Goal: Find specific page/section: Find specific page/section

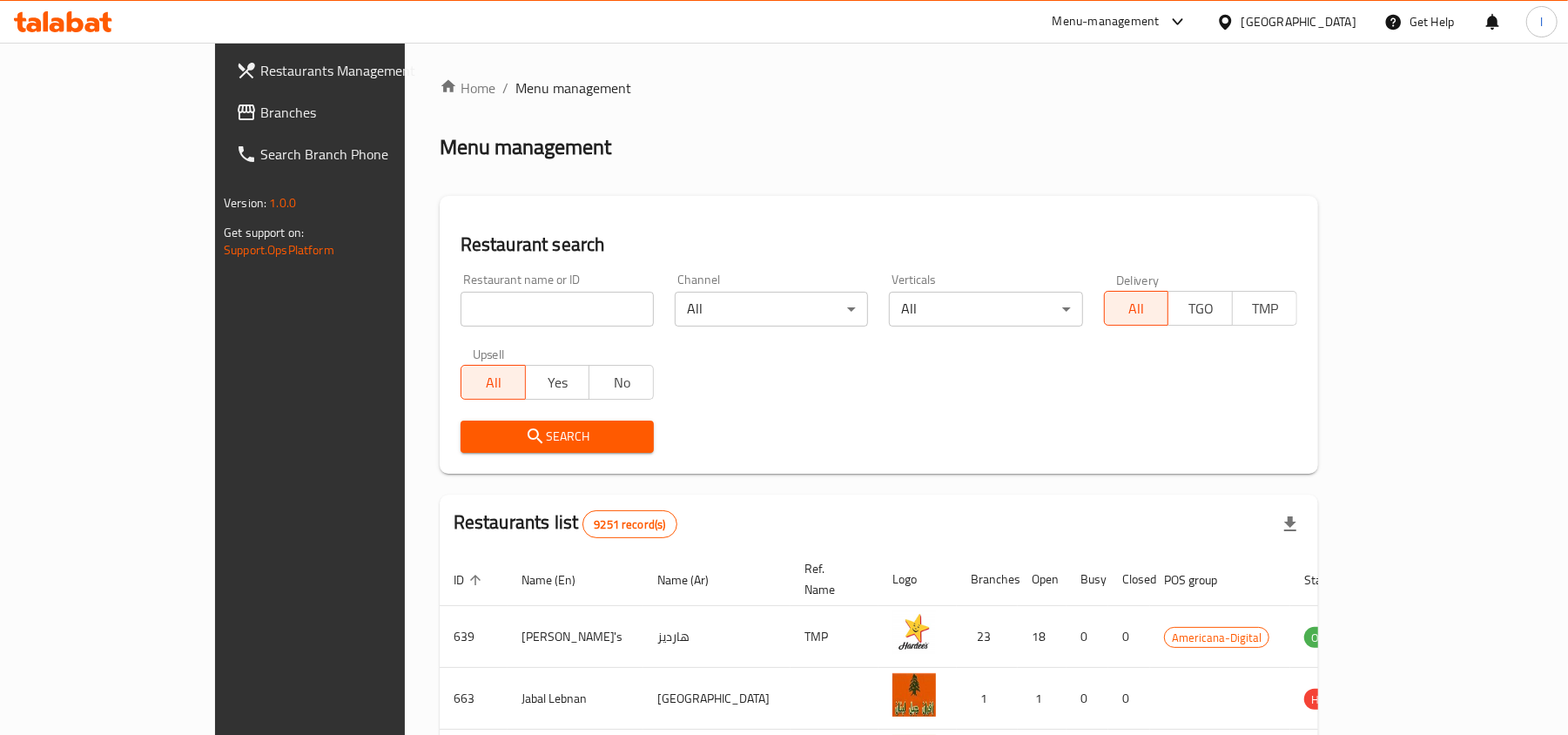
click at [1332, 28] on div "[GEOGRAPHIC_DATA]" at bounding box center [1299, 22] width 115 height 19
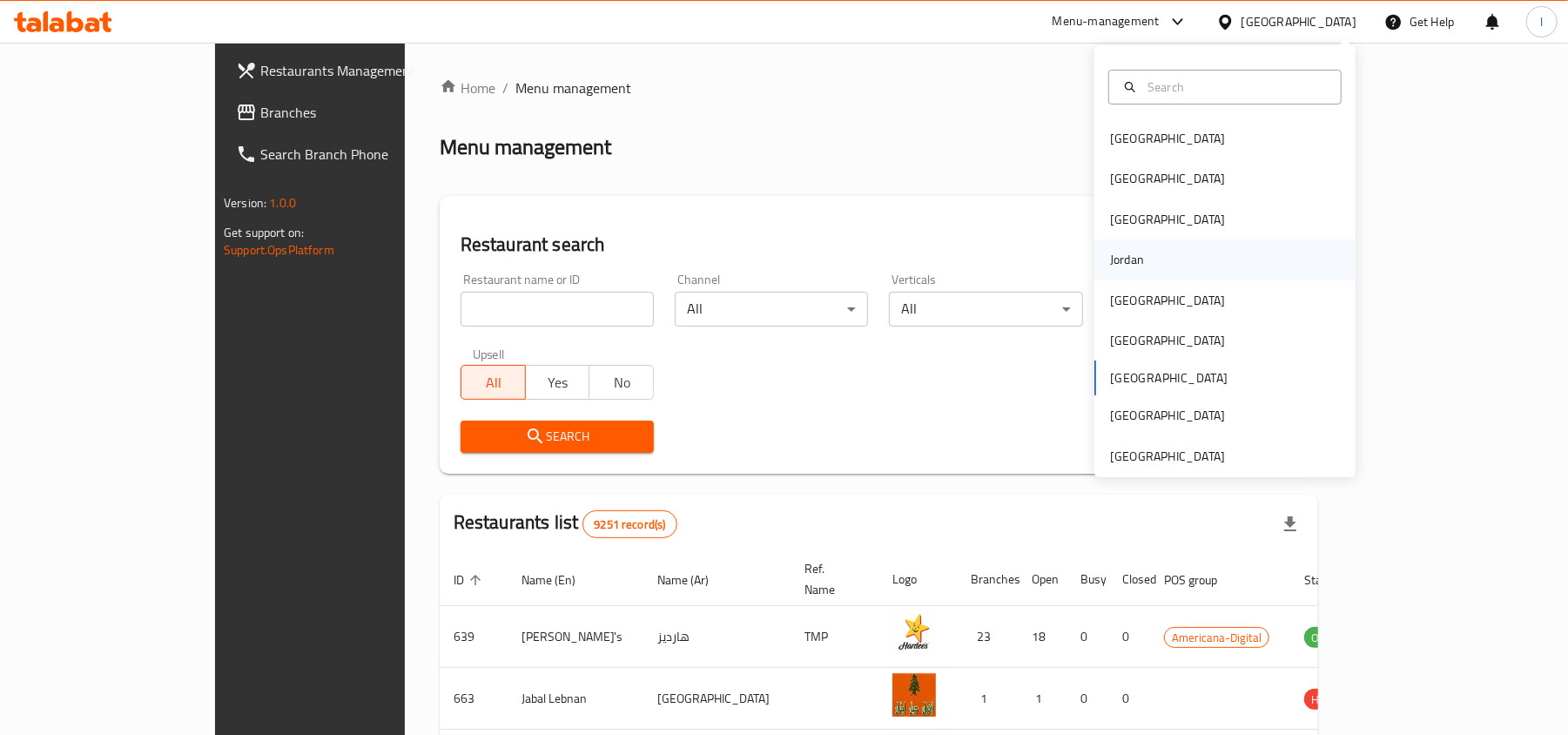
click at [1136, 279] on div "[GEOGRAPHIC_DATA] [GEOGRAPHIC_DATA] [GEOGRAPHIC_DATA] [GEOGRAPHIC_DATA] [GEOGRA…" at bounding box center [1224, 298] width 261 height 358
click at [1116, 245] on div "Jordan" at bounding box center [1127, 259] width 62 height 40
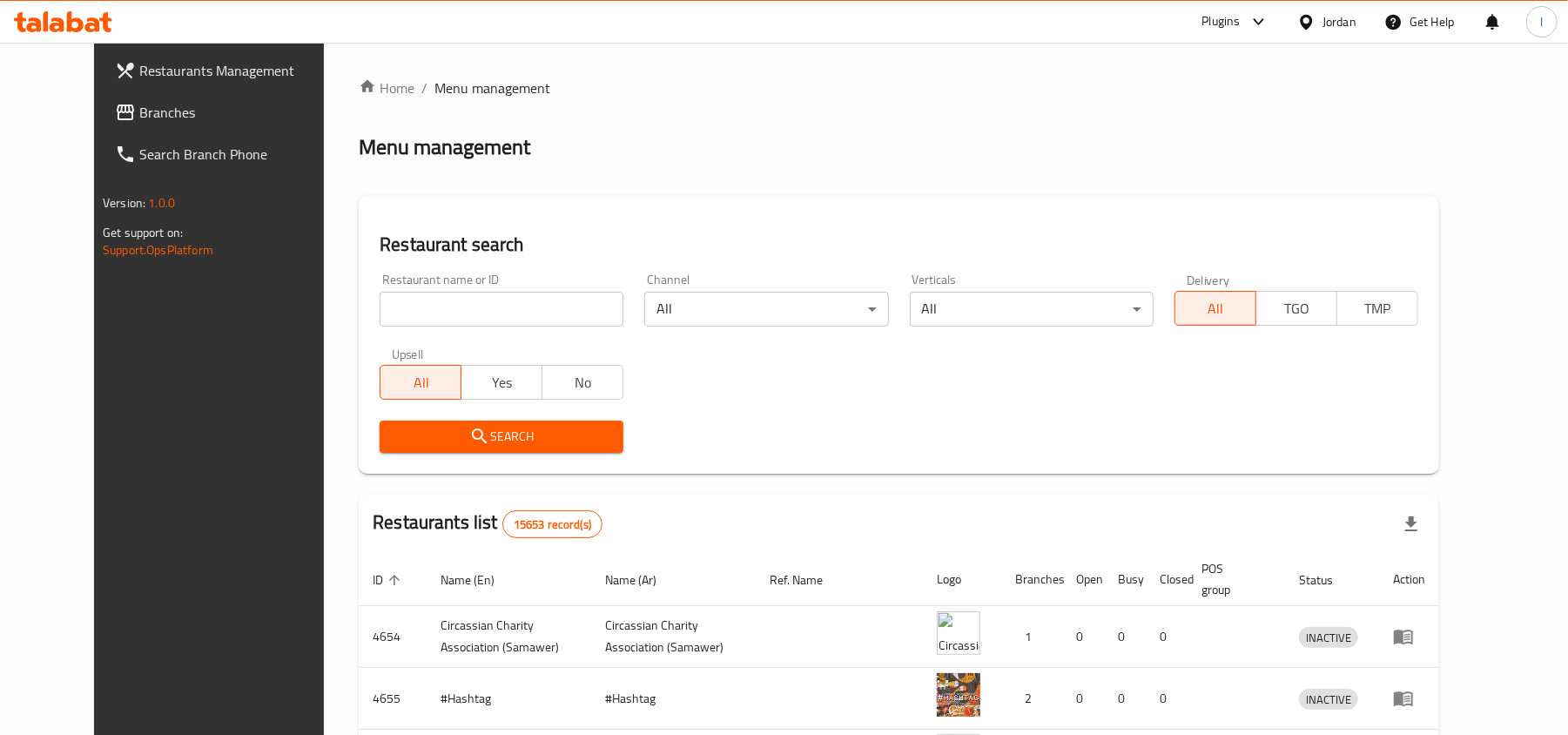
click at [1350, 16] on div "Jordan" at bounding box center [1340, 22] width 34 height 19
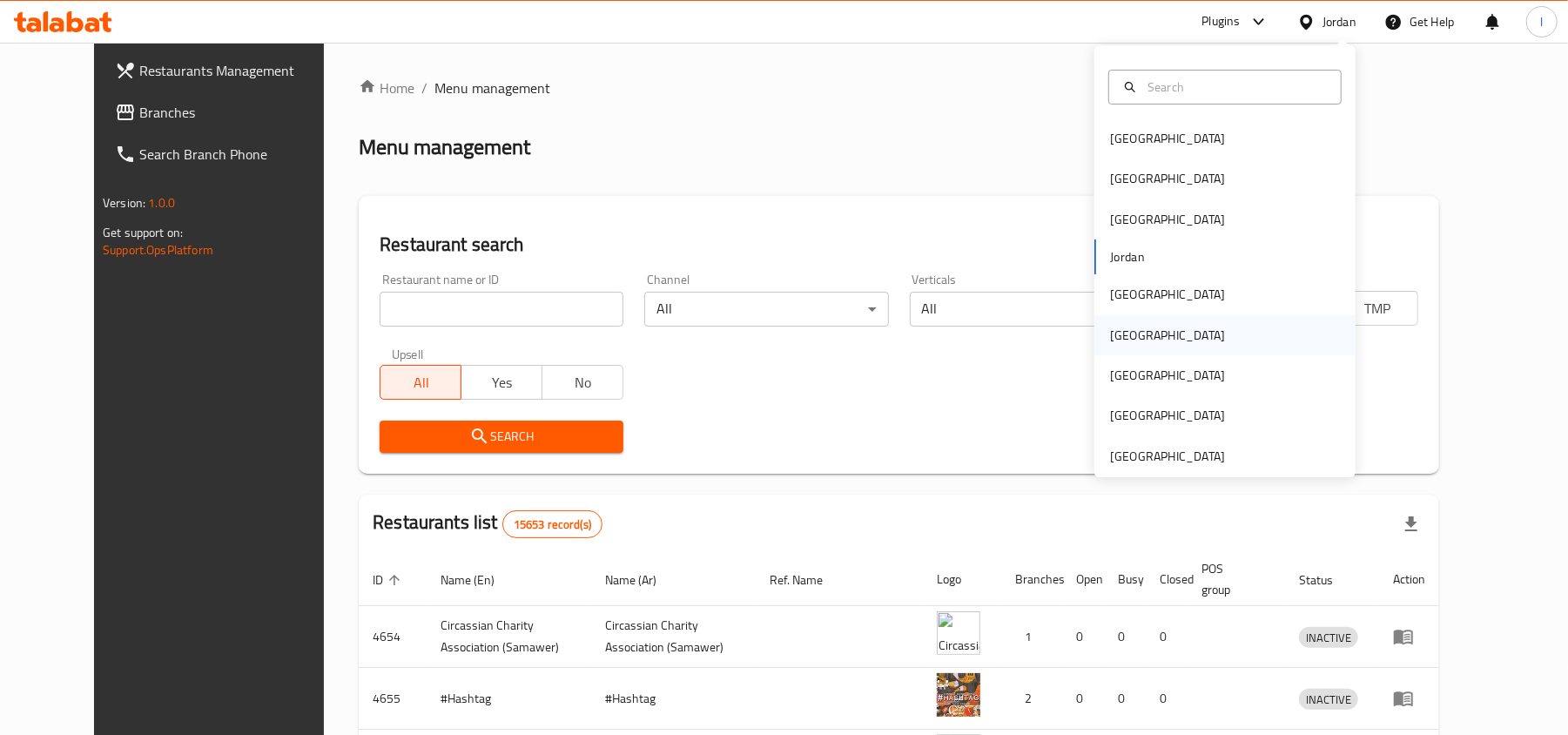
click at [1143, 344] on div "[GEOGRAPHIC_DATA]" at bounding box center [1224, 335] width 261 height 40
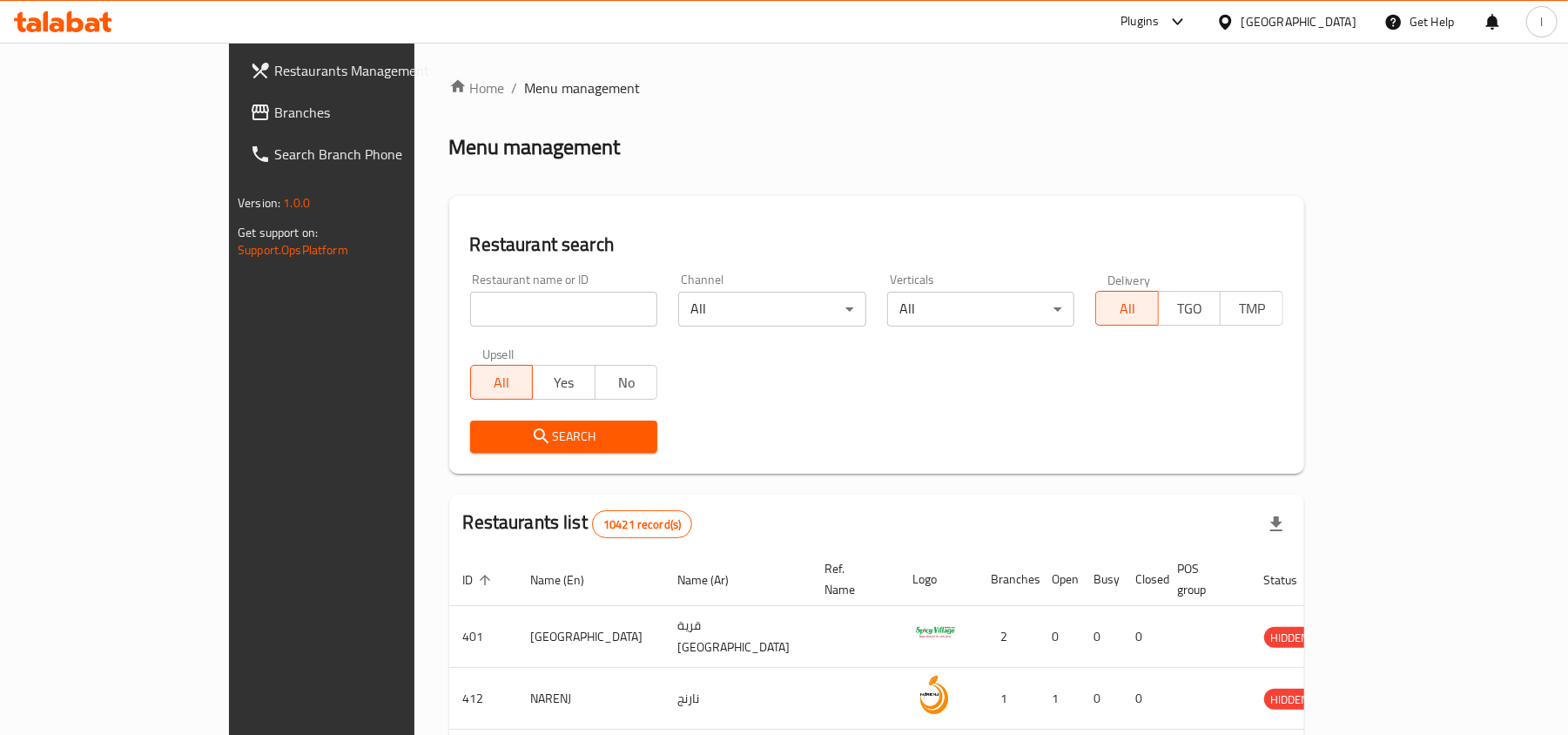
click at [1338, 19] on div "[GEOGRAPHIC_DATA]" at bounding box center [1299, 22] width 115 height 19
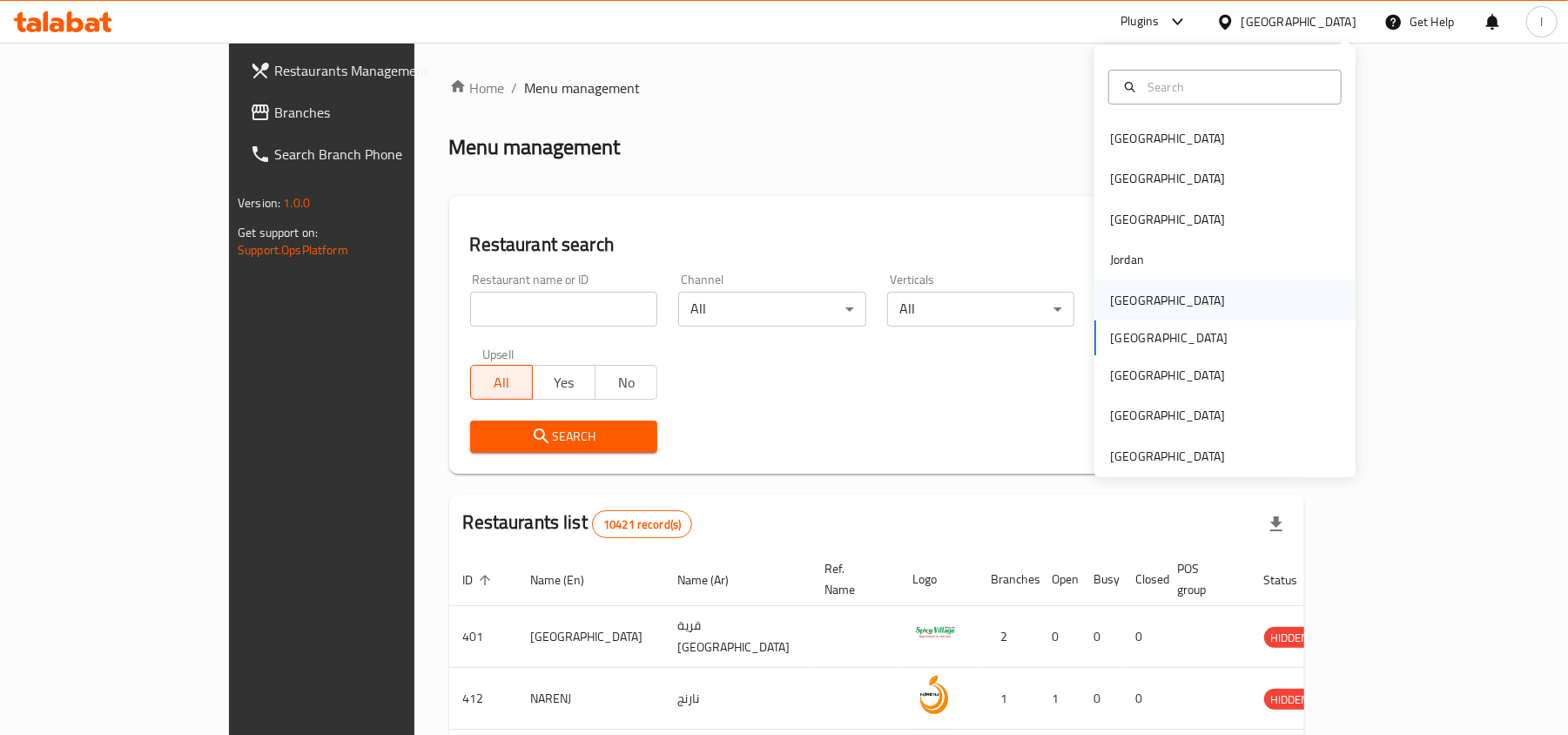
click at [1118, 297] on div "[GEOGRAPHIC_DATA]" at bounding box center [1167, 301] width 115 height 19
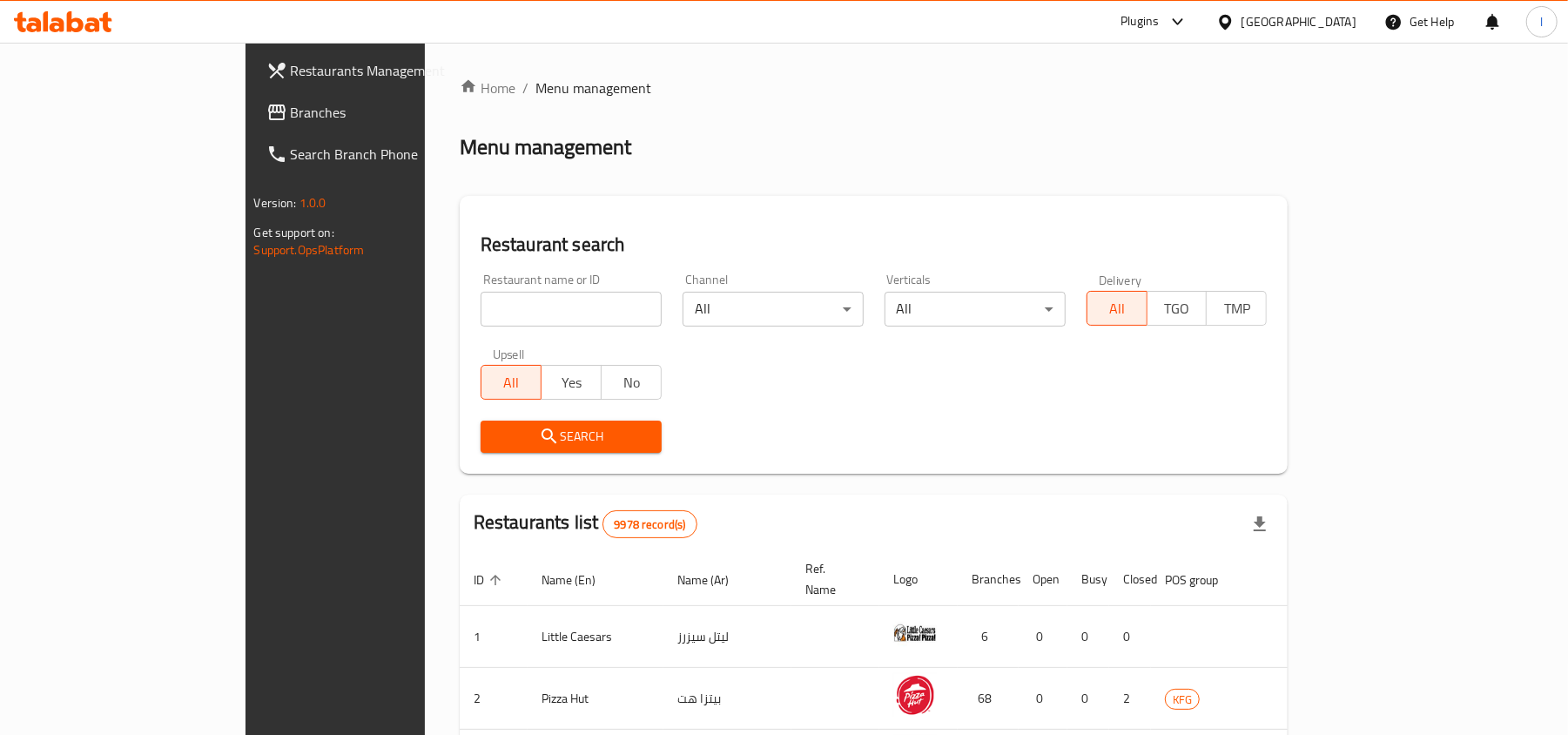
drag, startPoint x: 199, startPoint y: 116, endPoint x: 14, endPoint y: 174, distance: 193.9
click at [291, 116] on span "Branches" at bounding box center [392, 112] width 203 height 21
